Goal: Information Seeking & Learning: Learn about a topic

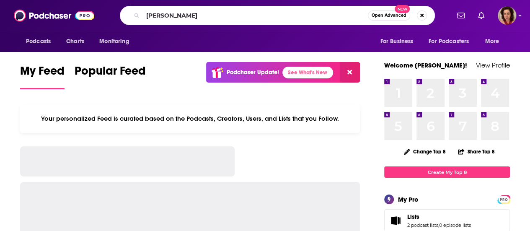
type input "[PERSON_NAME]"
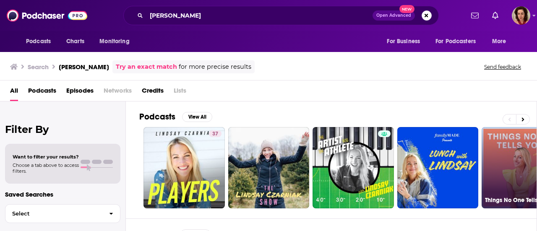
click at [517, 168] on link "22 Things No One Tells You" at bounding box center [521, 167] width 81 height 81
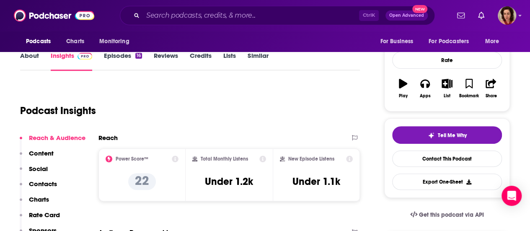
scroll to position [58, 0]
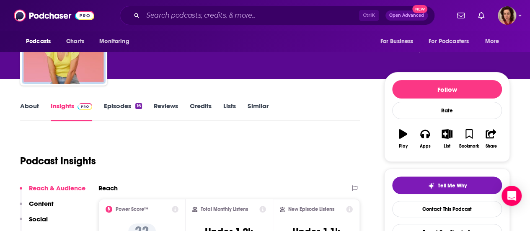
click at [119, 108] on link "Episodes 16" at bounding box center [123, 111] width 38 height 19
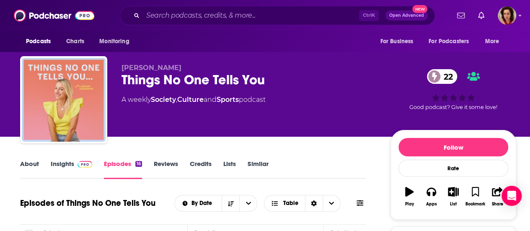
click at [66, 164] on link "Insights" at bounding box center [72, 169] width 42 height 19
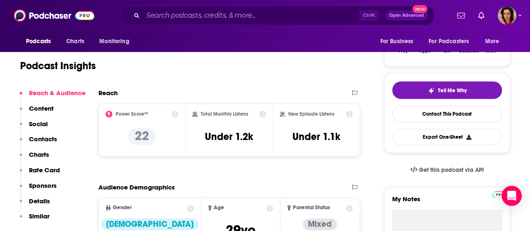
scroll to position [164, 0]
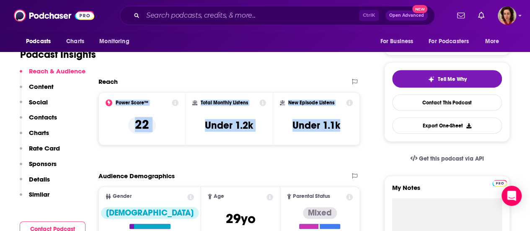
drag, startPoint x: 351, startPoint y: 128, endPoint x: 92, endPoint y: 107, distance: 260.0
copy div "Power Score™ 22 Total Monthly Listens Under 1.2k New Episode Listens Under 1.1k"
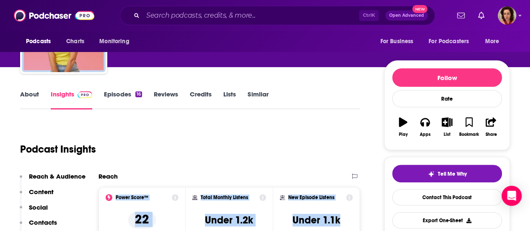
scroll to position [0, 0]
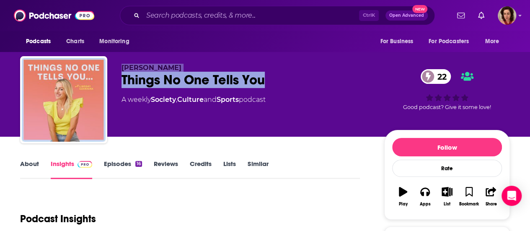
drag, startPoint x: 278, startPoint y: 78, endPoint x: 117, endPoint y: 67, distance: 161.4
click at [117, 67] on div "[PERSON_NAME] Things No One Tells You 22 A weekly Society , Culture and Sports …" at bounding box center [265, 101] width 490 height 91
copy div "[PERSON_NAME] Things No One Tells You"
